Goal: Navigation & Orientation: Find specific page/section

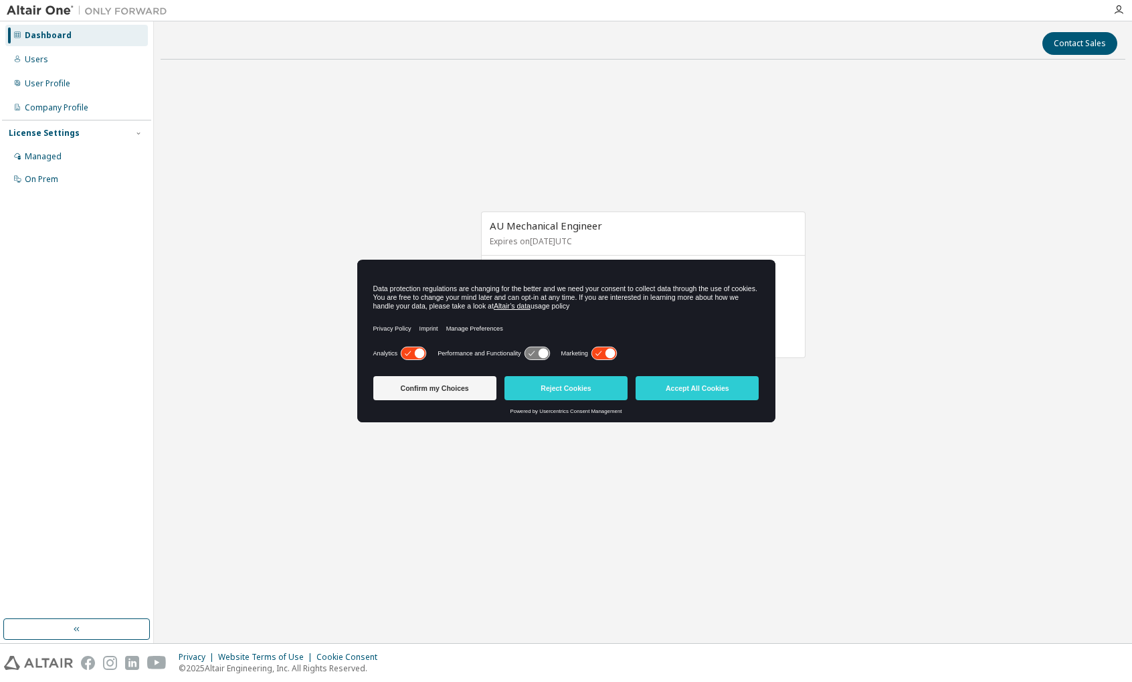
click at [708, 373] on div "Confirm my Choices Reject Cookies Accept All Cookies" at bounding box center [566, 389] width 386 height 37
click at [726, 385] on button "Accept All Cookies" at bounding box center [696, 388] width 123 height 24
